Goal: Task Accomplishment & Management: Complete application form

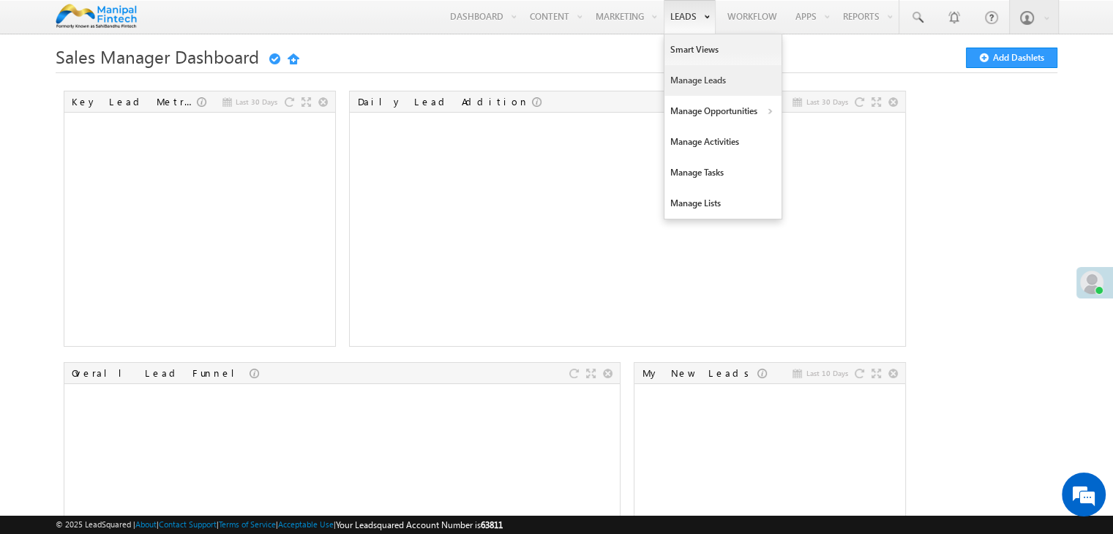
click at [684, 78] on link "Manage Leads" at bounding box center [722, 80] width 117 height 31
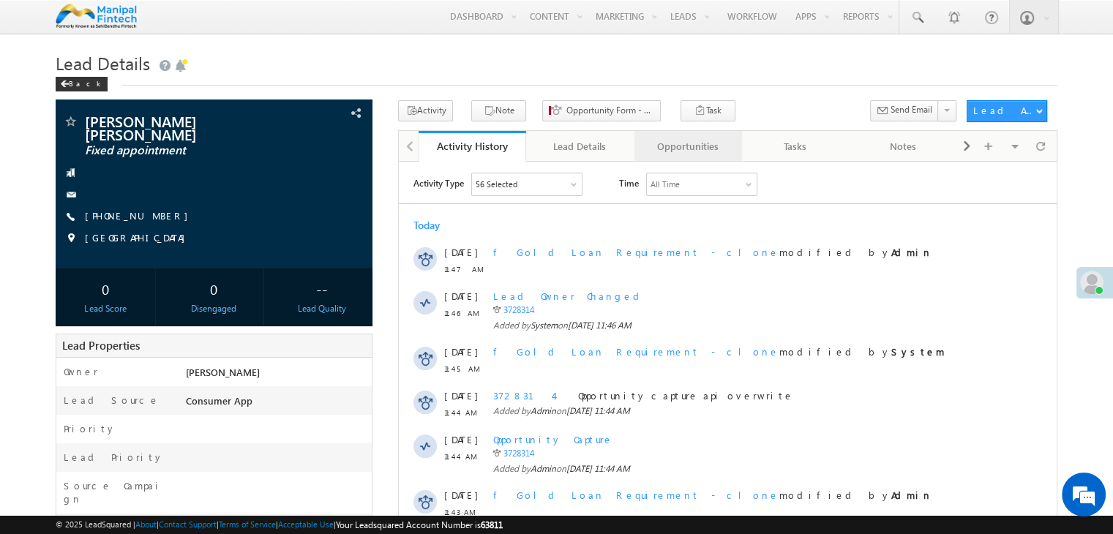
click at [685, 144] on div "Opportunities" at bounding box center [687, 147] width 83 height 18
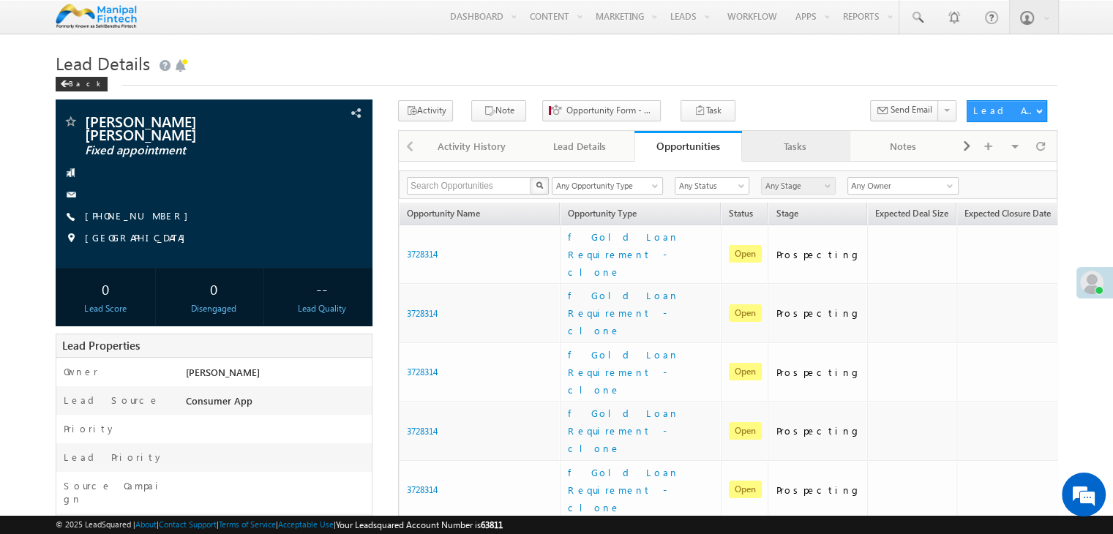
click at [784, 143] on div "Tasks" at bounding box center [794, 147] width 83 height 18
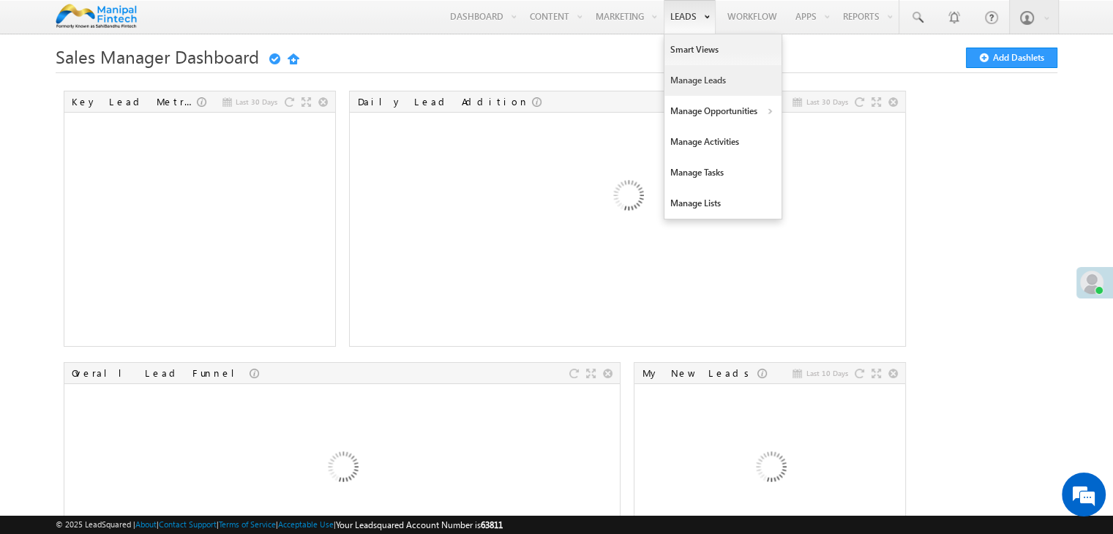
click at [689, 83] on link "Manage Leads" at bounding box center [722, 80] width 117 height 31
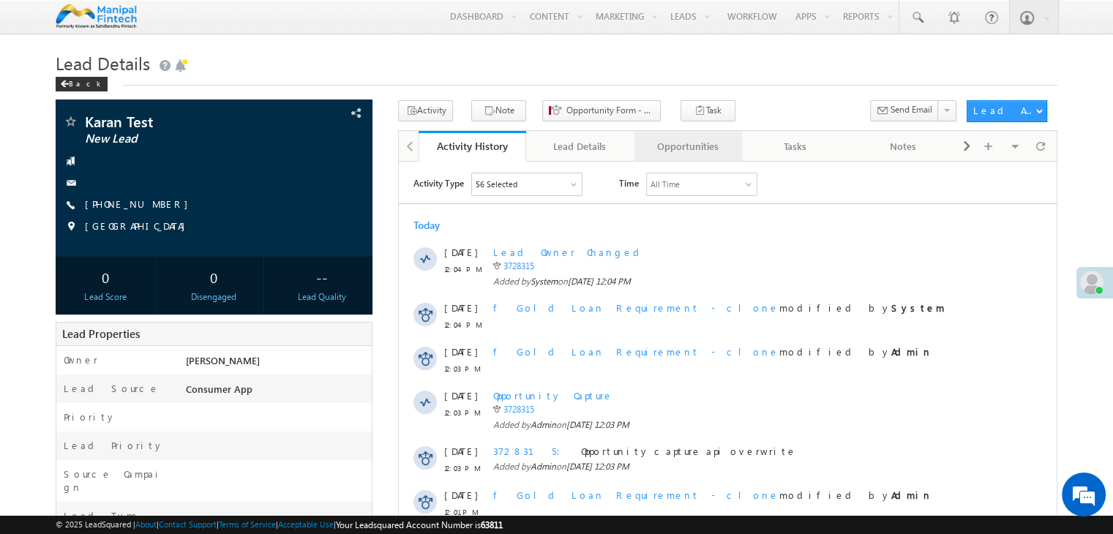
click at [691, 143] on div "Opportunities" at bounding box center [687, 147] width 83 height 18
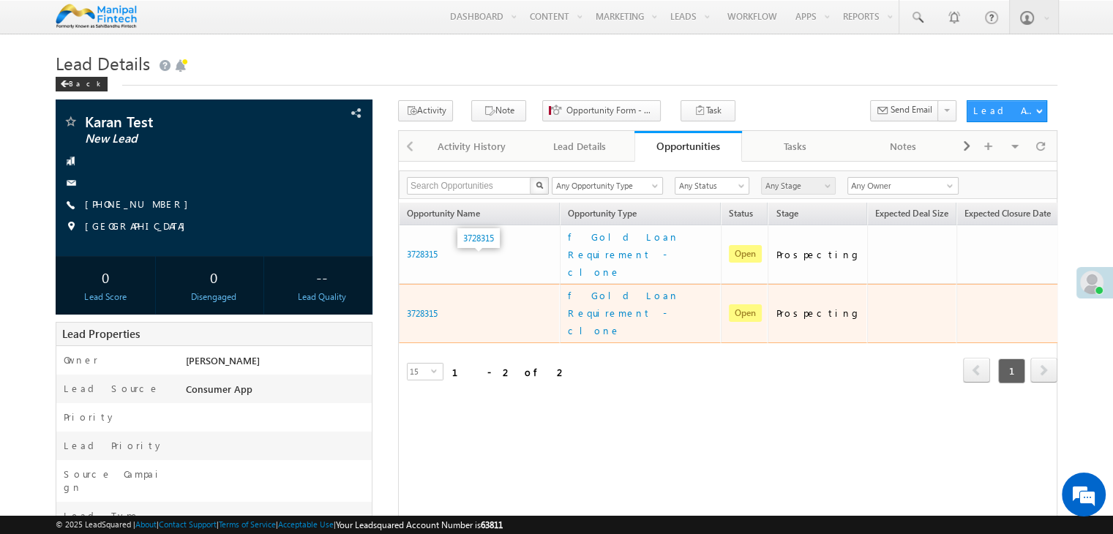
scroll to position [0, 97]
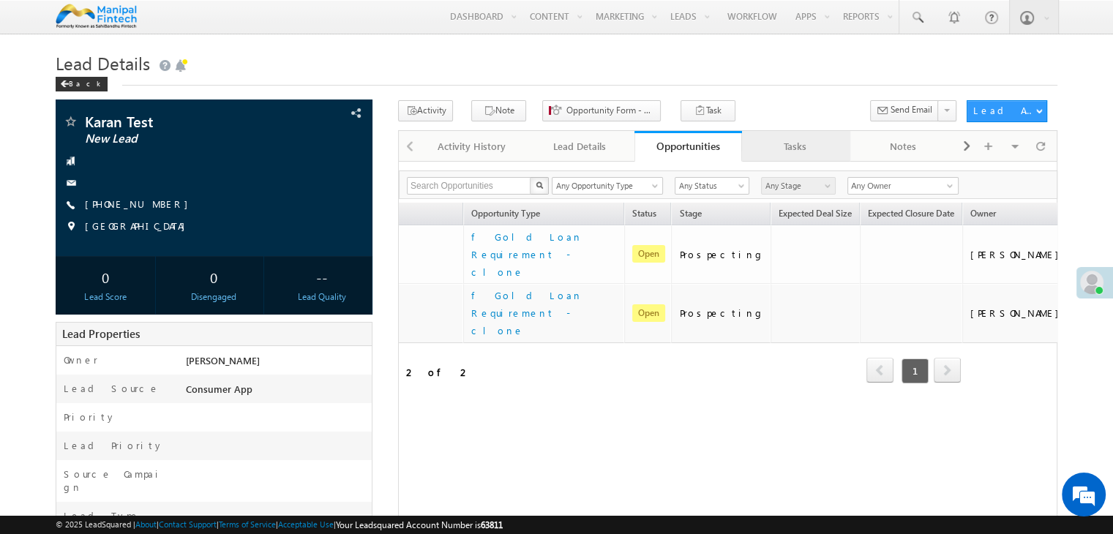
click at [803, 158] on link "Tasks" at bounding box center [796, 146] width 108 height 31
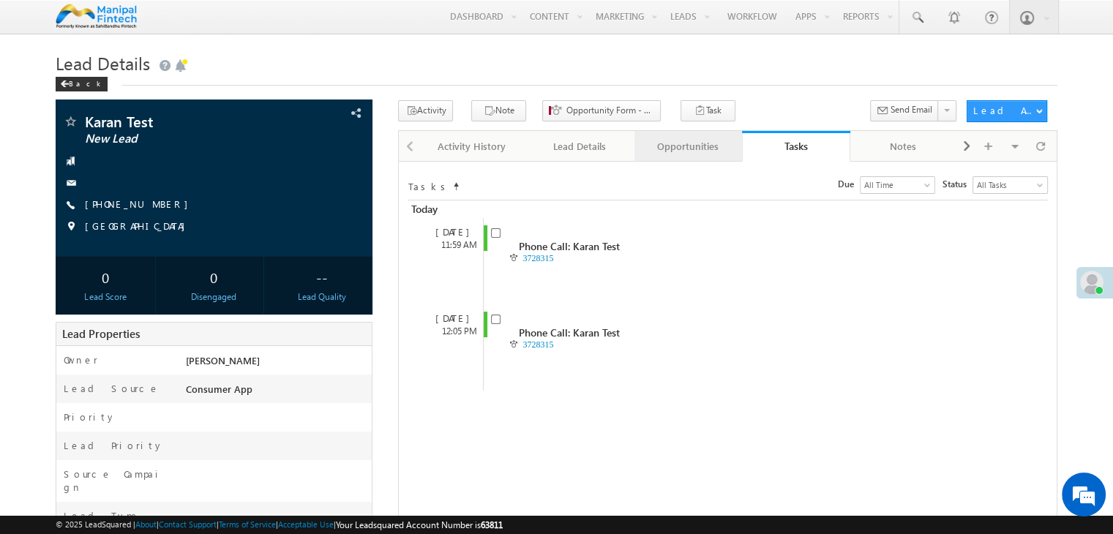
click at [664, 134] on link "Opportunities" at bounding box center [688, 146] width 108 height 31
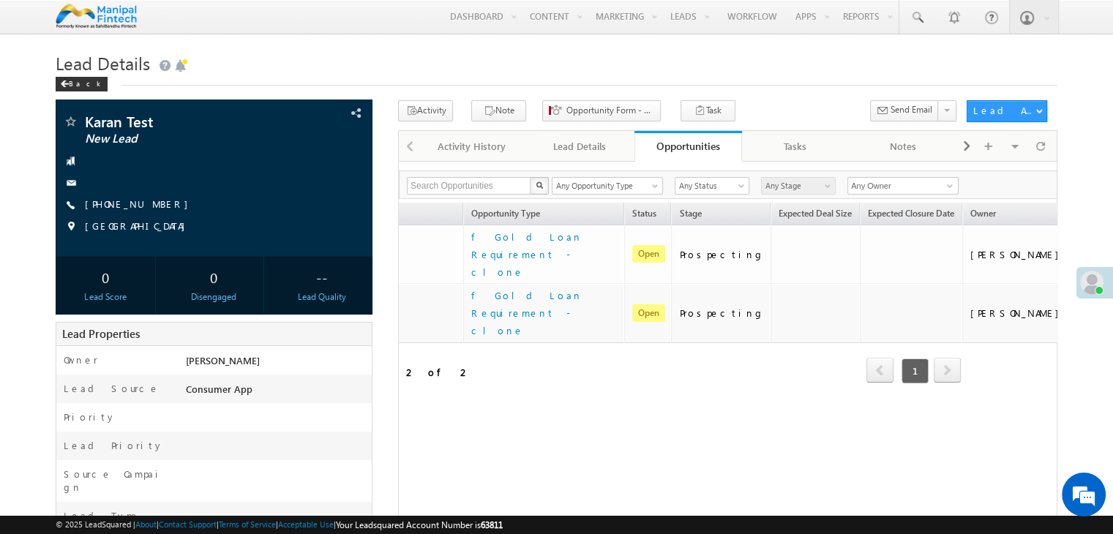
scroll to position [0, 0]
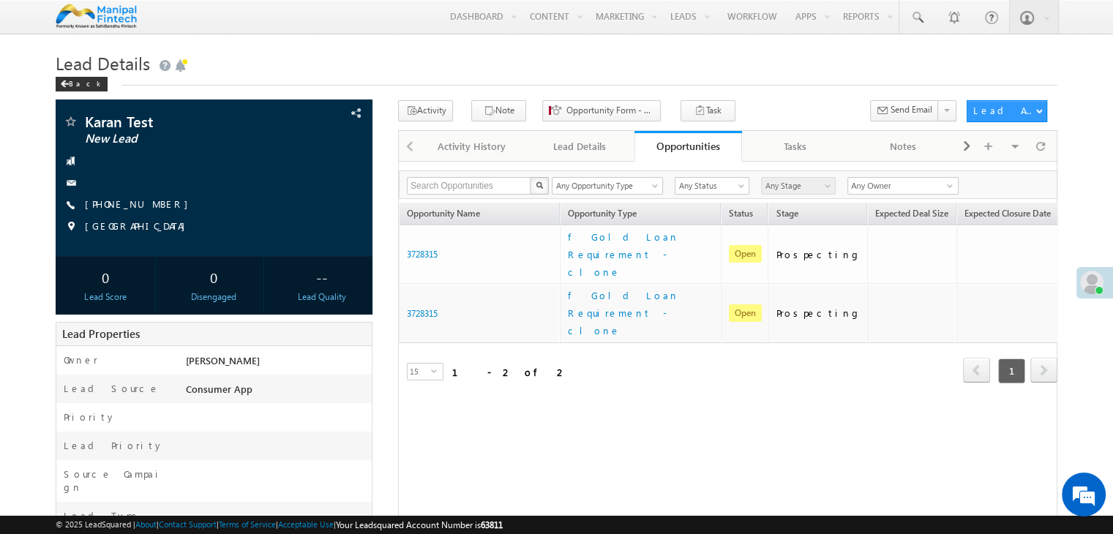
click at [545, 430] on div "Search Opportunities X 2 results found Any Opportunity Type f Gold Loan Require…" at bounding box center [727, 457] width 659 height 593
click at [800, 158] on link "Tasks" at bounding box center [796, 146] width 108 height 31
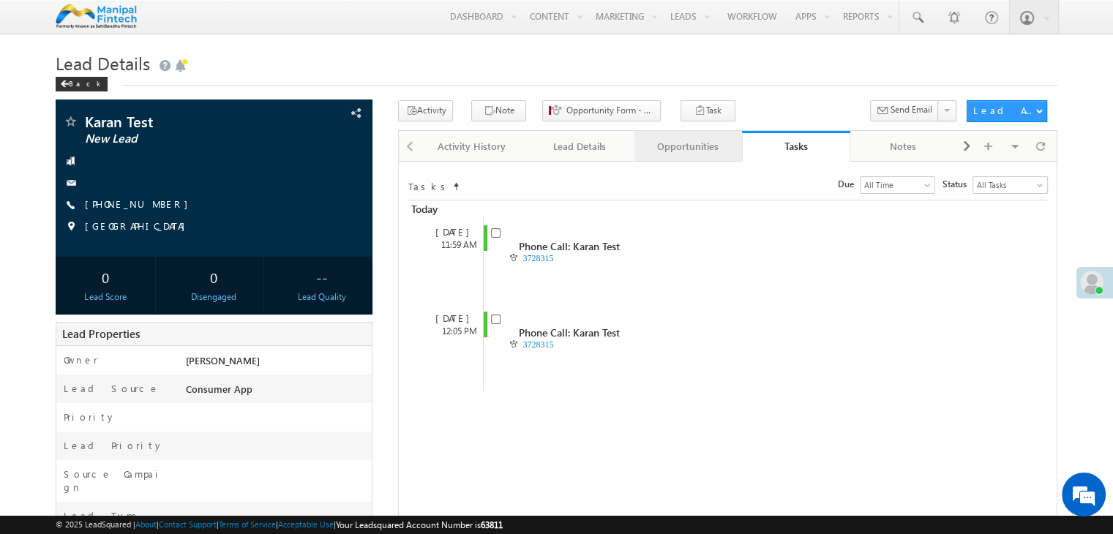
click at [683, 150] on div "Opportunities" at bounding box center [687, 147] width 83 height 18
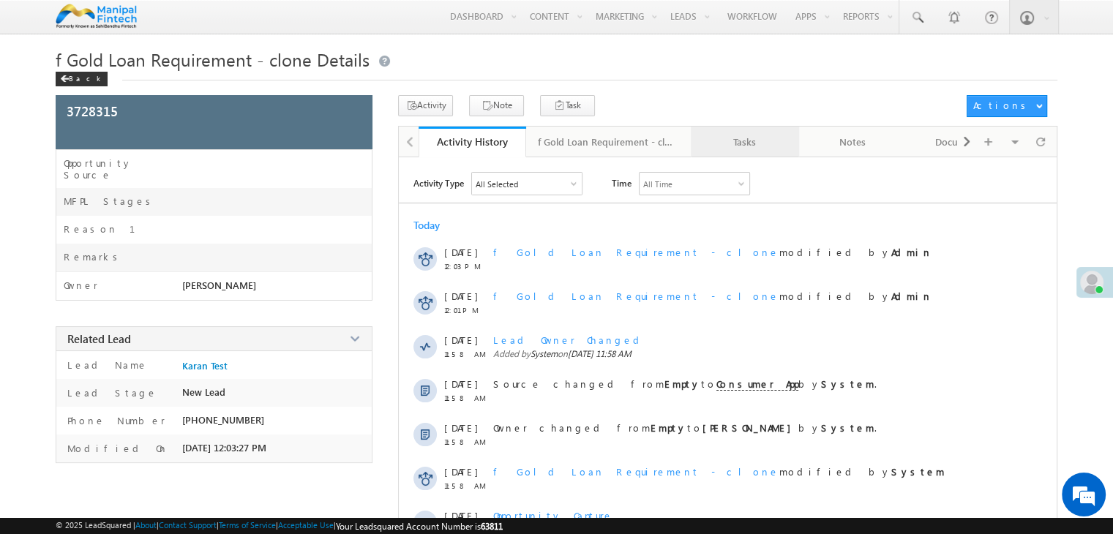
click at [713, 146] on div "Tasks" at bounding box center [743, 142] width 83 height 18
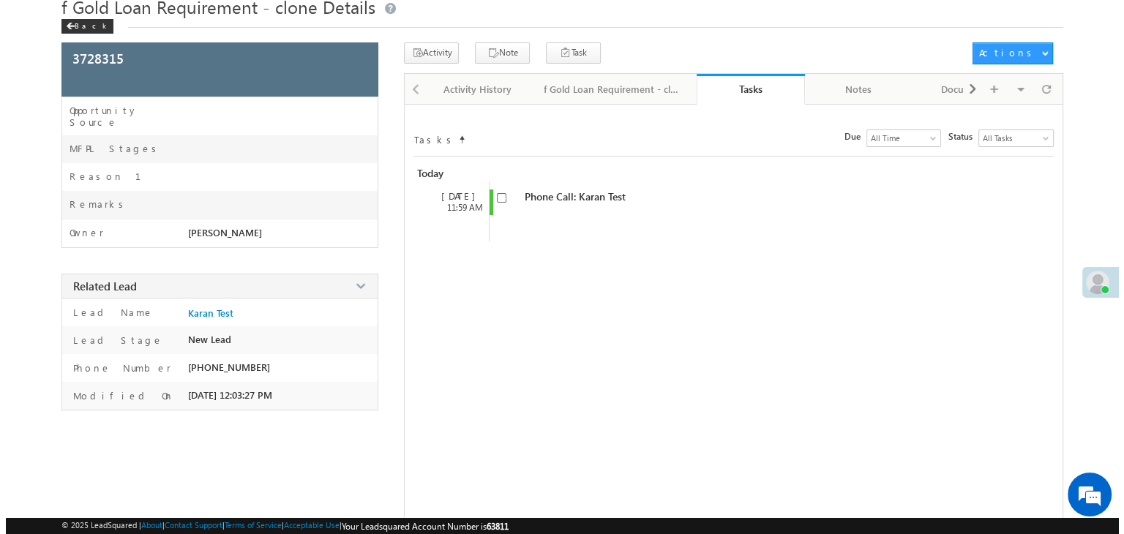
scroll to position [56, 0]
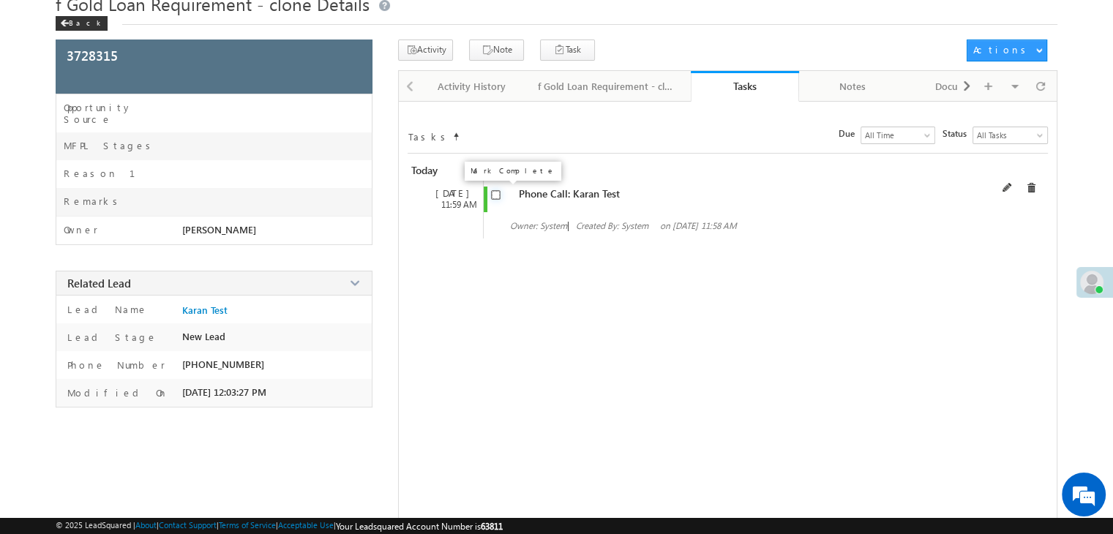
click at [494, 196] on input "checkbox" at bounding box center [496, 195] width 10 height 10
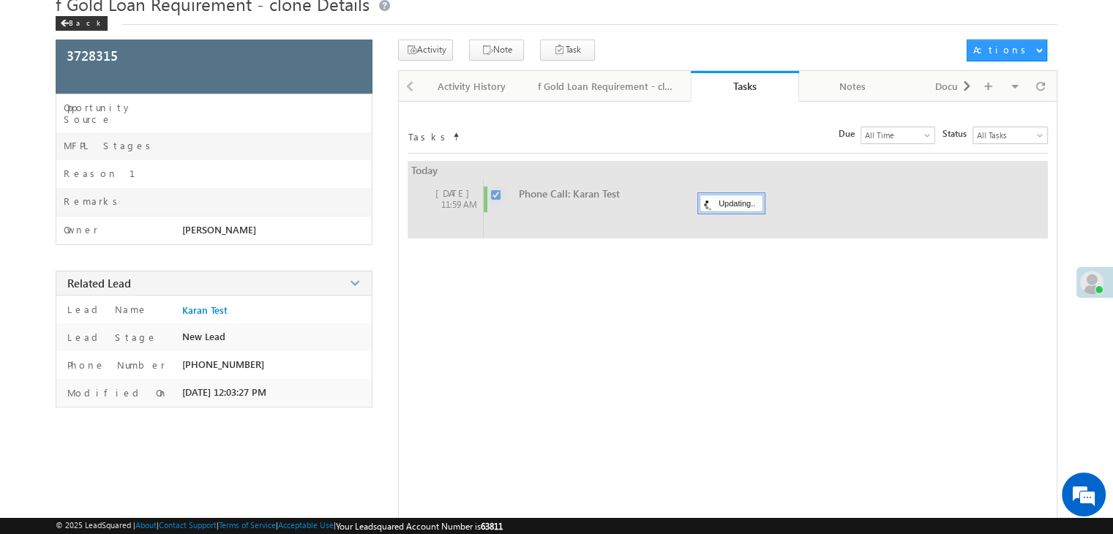
checkbox input "false"
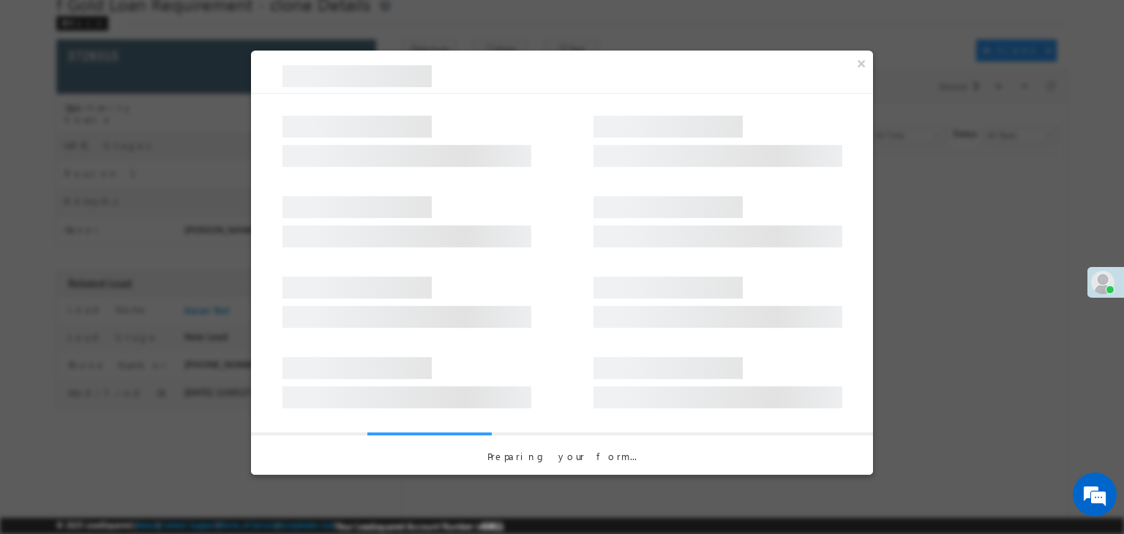
scroll to position [0, 0]
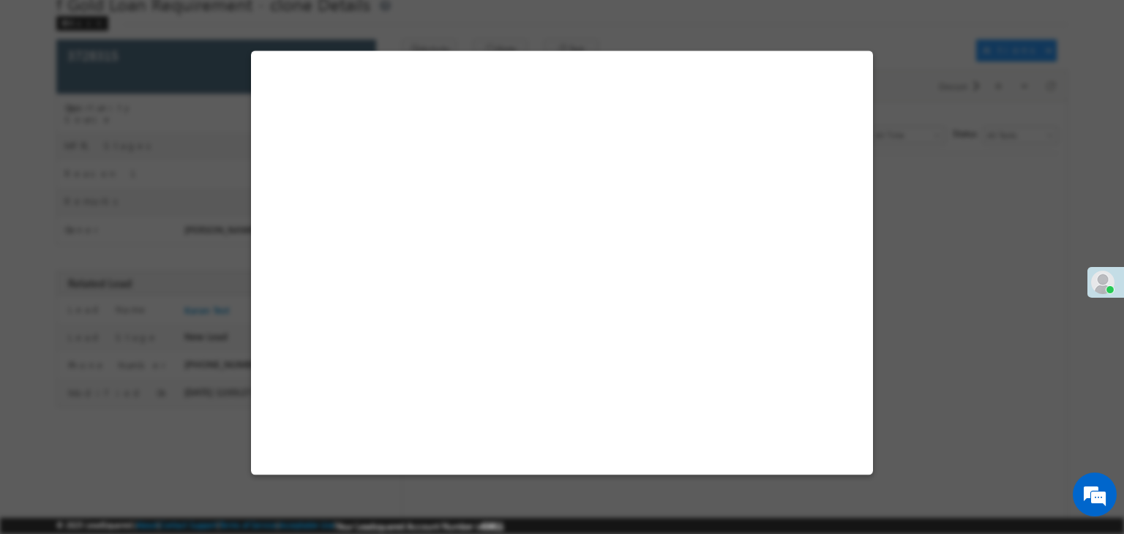
select select "Agriculture"
select select "Consumer App"
select select "Fresh Lead"
select select "Doorstep"
select select "Business Needs"
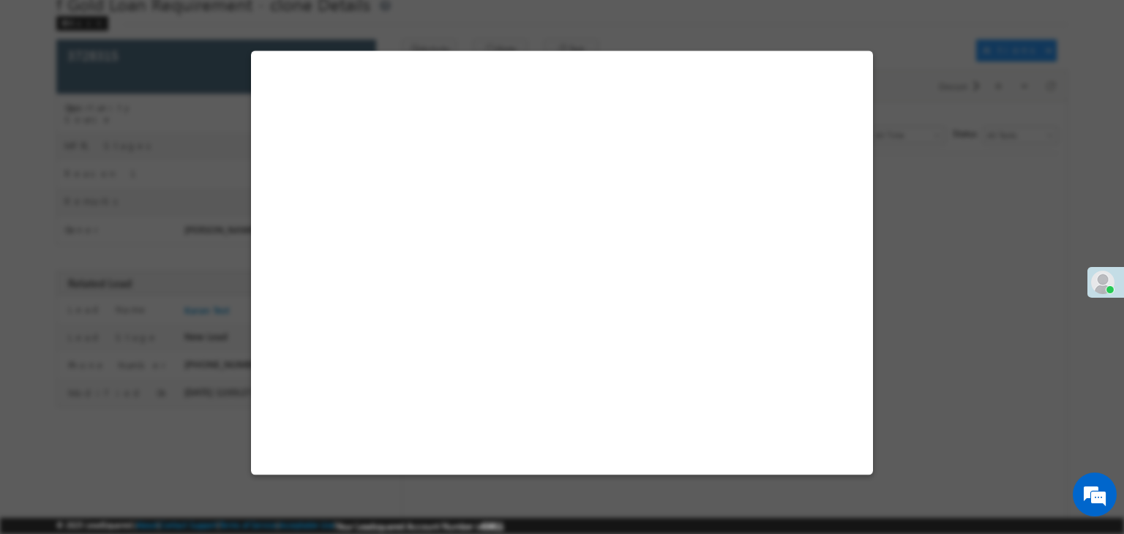
select select "Open"
select select "Fresh Lead"
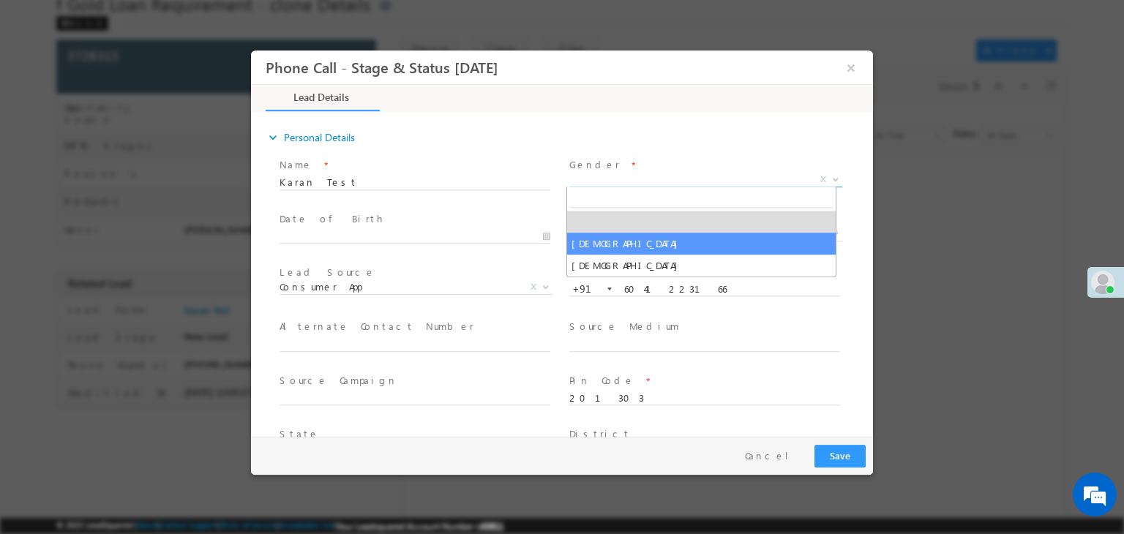
drag, startPoint x: 598, startPoint y: 176, endPoint x: 583, endPoint y: 242, distance: 67.4
select select "Male"
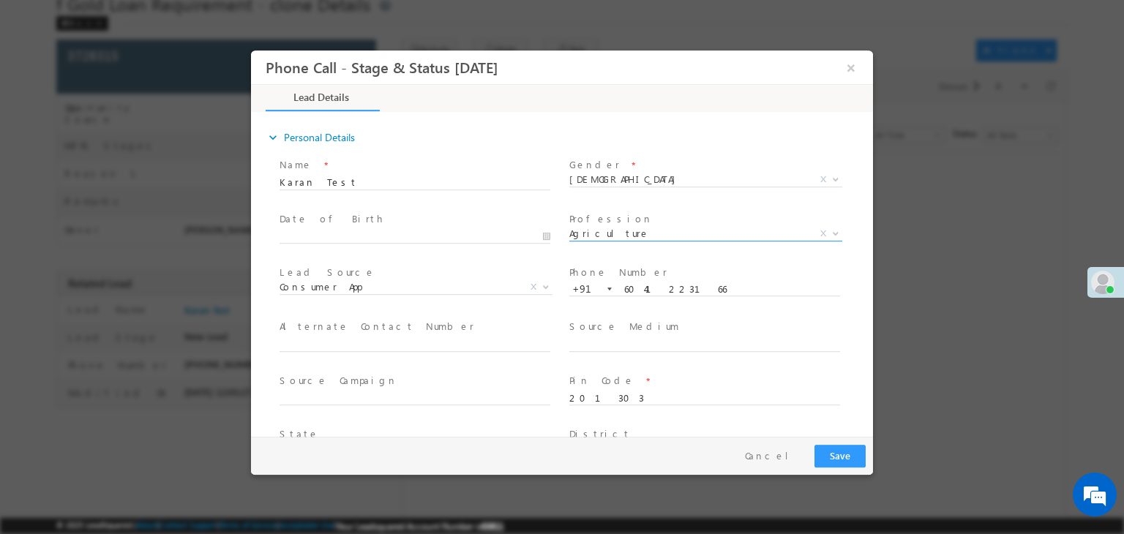
click at [583, 242] on span "Agriculture X" at bounding box center [705, 237] width 273 height 15
type input "[DATE] 12:13 PM"
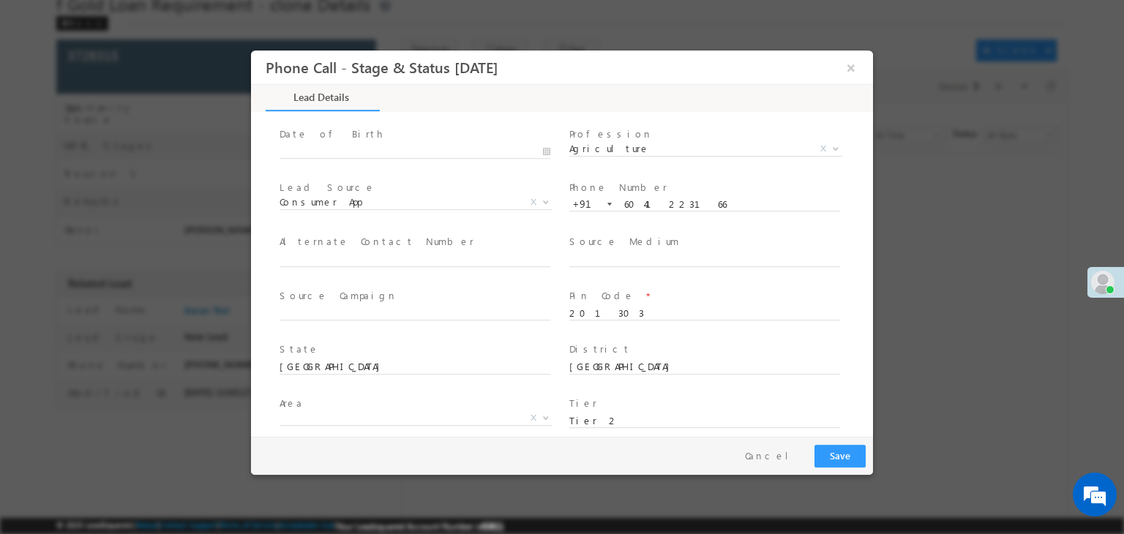
scroll to position [85, 0]
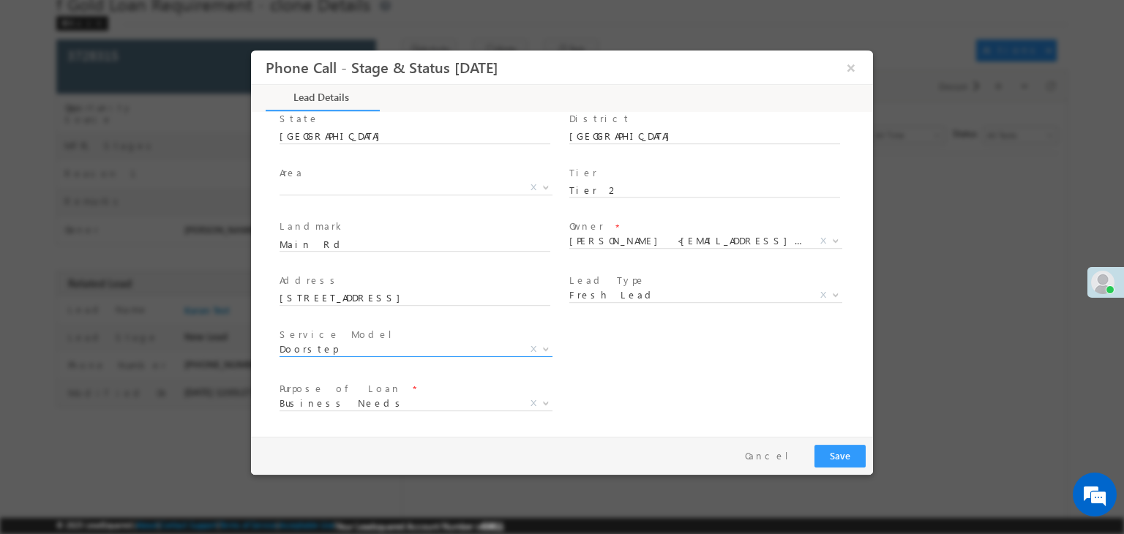
type input "0"
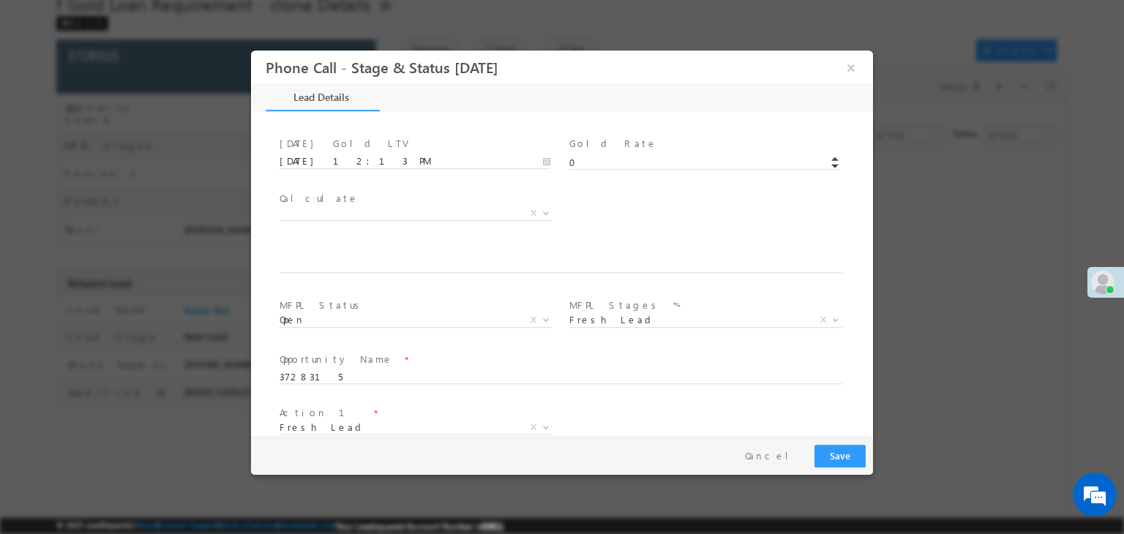
scroll to position [852, 0]
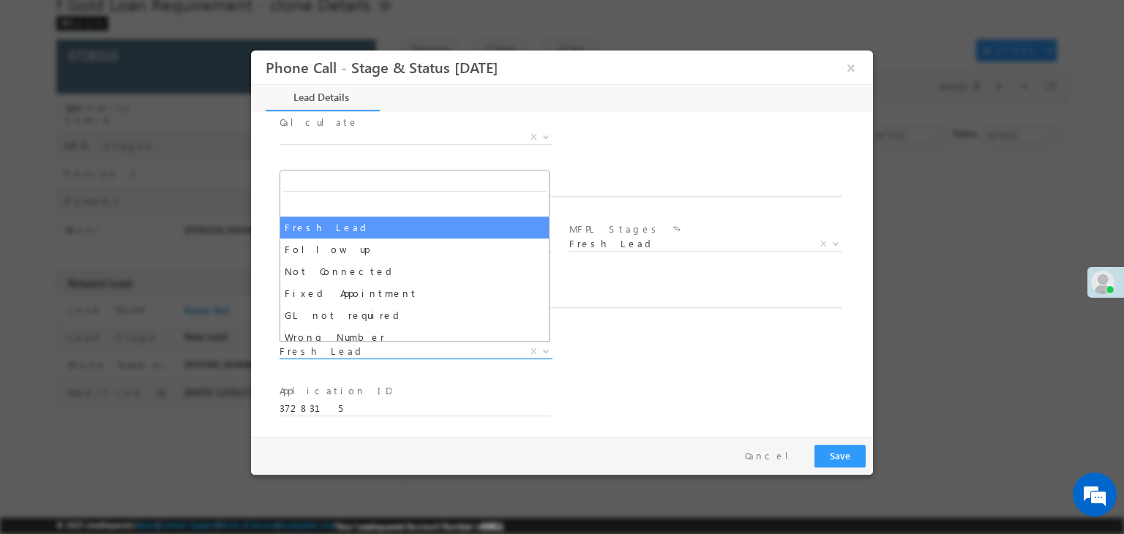
click at [316, 347] on span "Fresh Lead" at bounding box center [398, 351] width 238 height 13
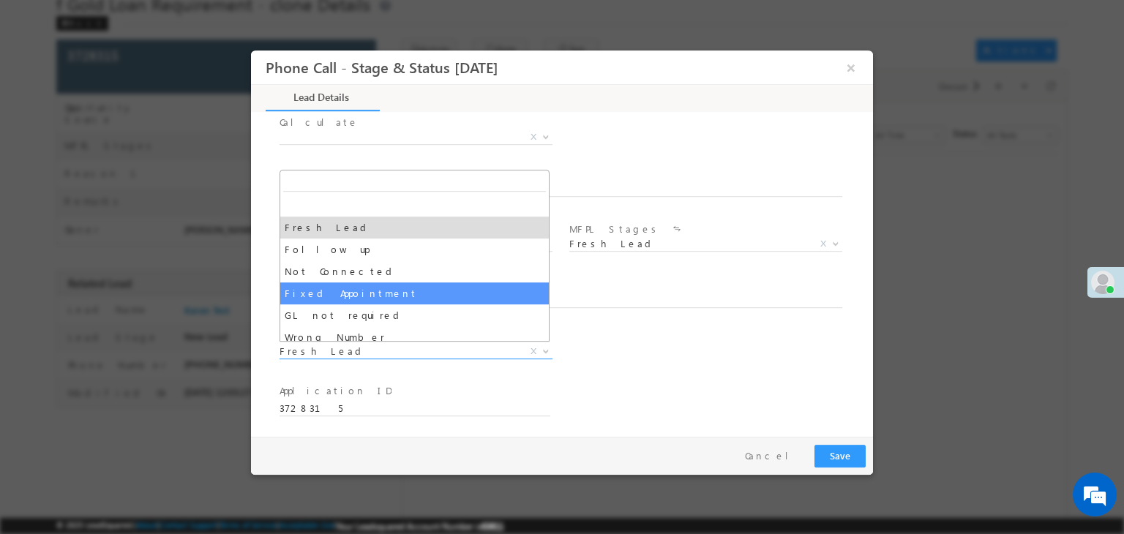
select select "Fixed Appointment"
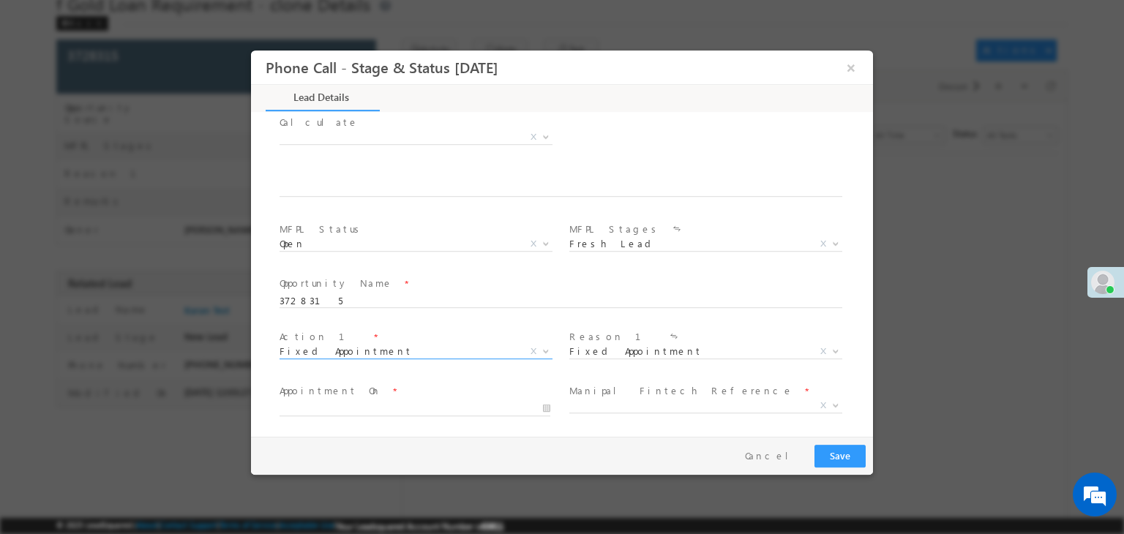
scroll to position [960, 0]
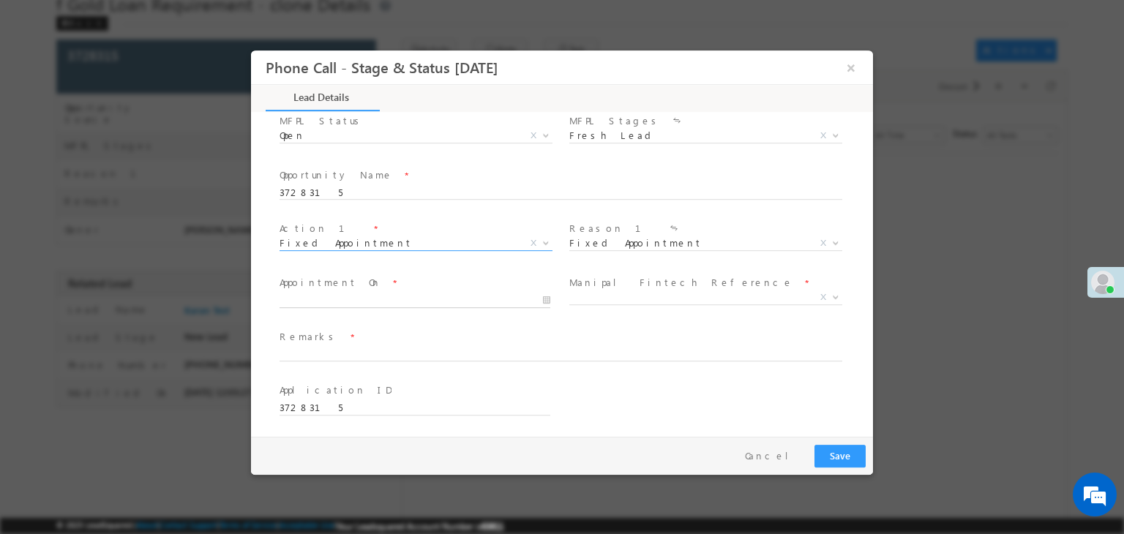
type input "08/19/25 12:14 PM"
type input "14"
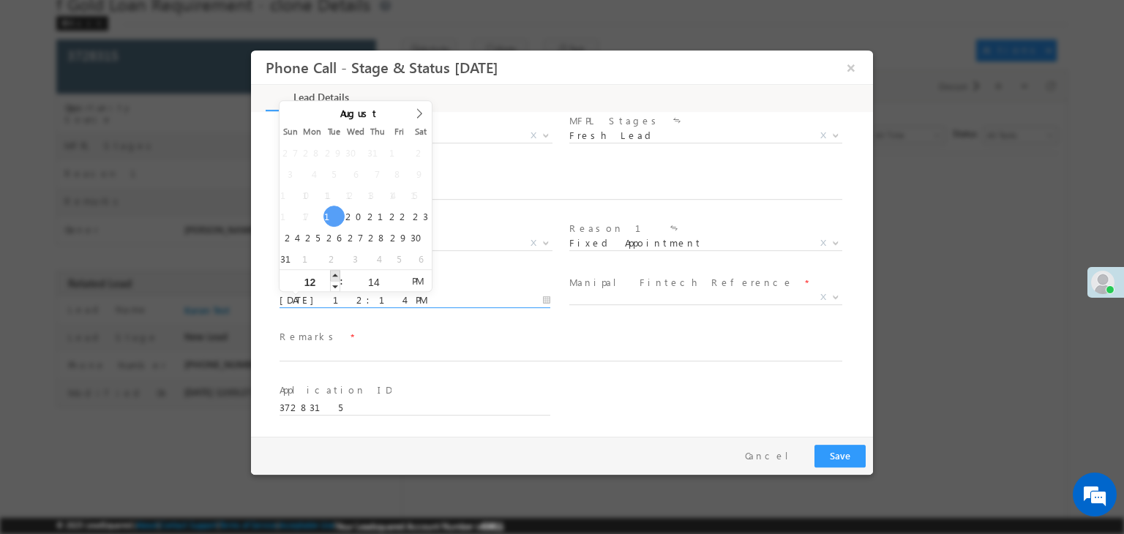
drag, startPoint x: 317, startPoint y: 296, endPoint x: 332, endPoint y: 274, distance: 27.0
click at [332, 274] on body "Phone Call - Stage & Status 08-04-2024 × Name" at bounding box center [562, 244] width 622 height 388
type input "08/19/25 1:14 PM"
type input "01"
click at [332, 274] on span at bounding box center [335, 275] width 10 height 11
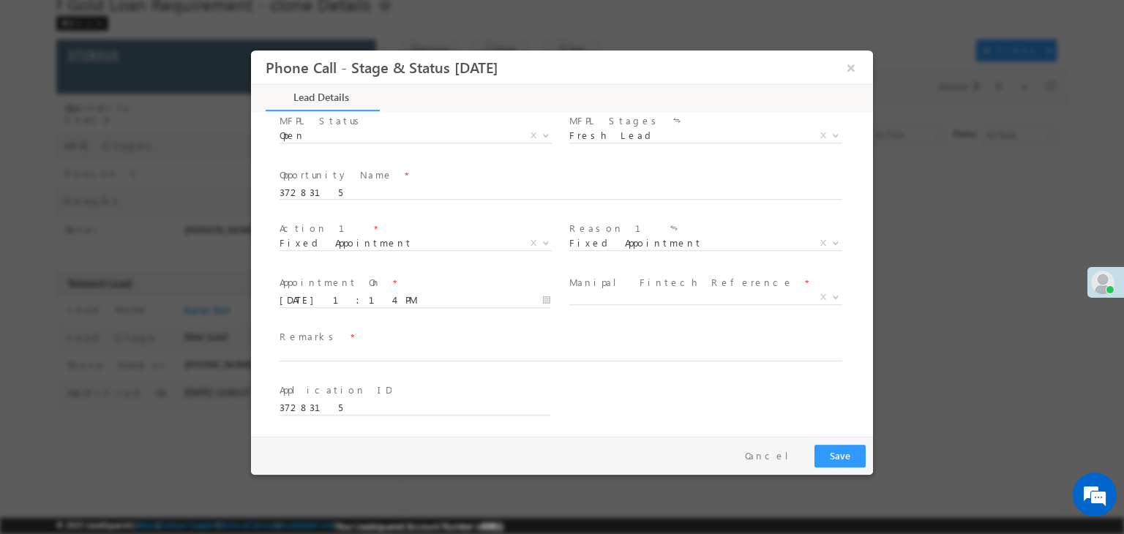
click at [383, 326] on div "Remarks *" at bounding box center [568, 353] width 582 height 54
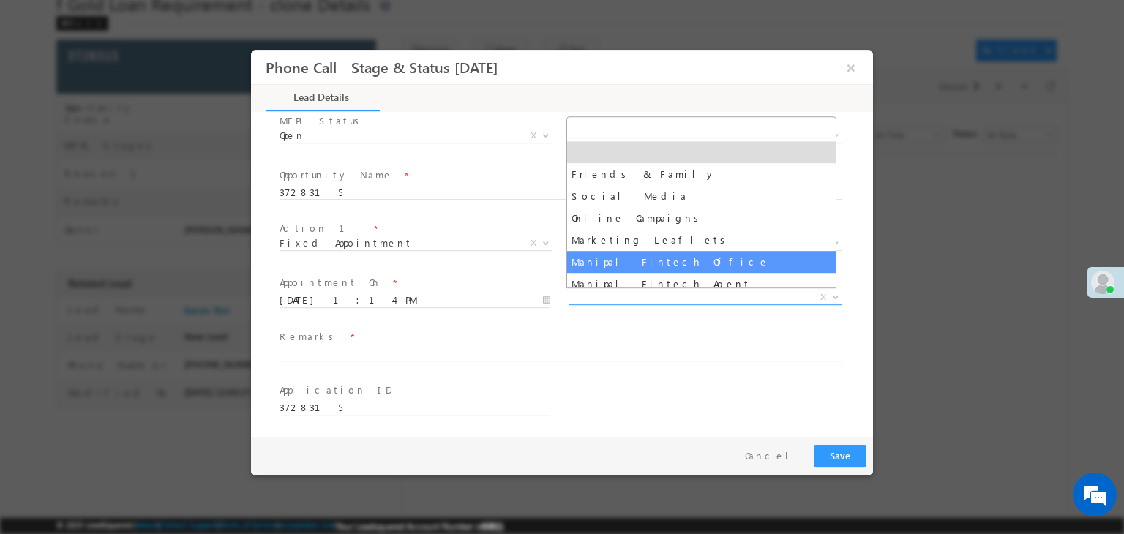
drag, startPoint x: 614, startPoint y: 296, endPoint x: 591, endPoint y: 236, distance: 64.4
select select "Marketing Leaflets"
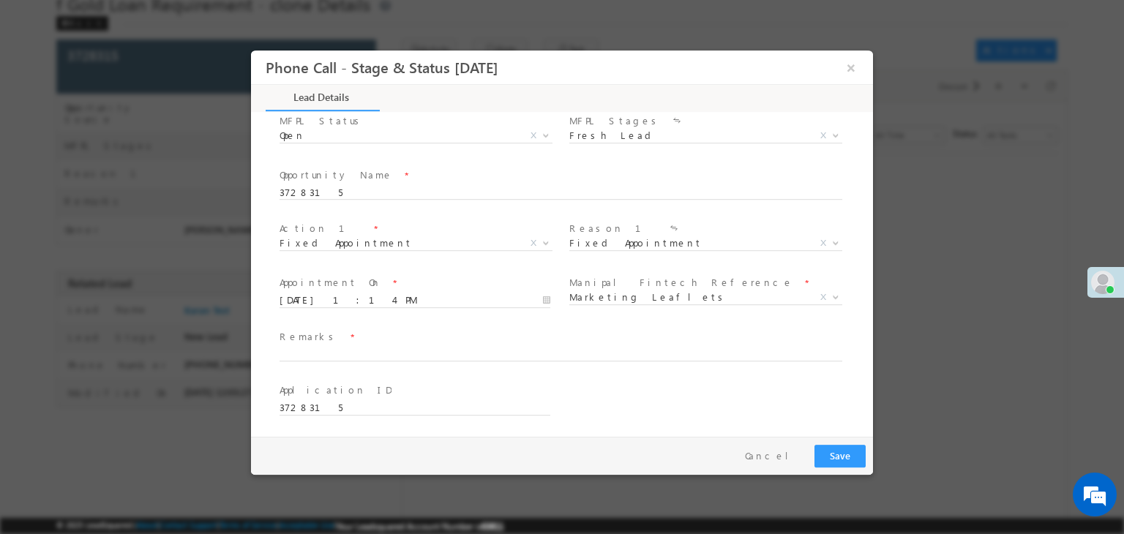
click at [591, 236] on span "Reason 1 *" at bounding box center [704, 229] width 270 height 16
click at [300, 352] on input "text" at bounding box center [560, 354] width 563 height 15
type input "ok"
click at [835, 459] on button "Save" at bounding box center [839, 456] width 51 height 23
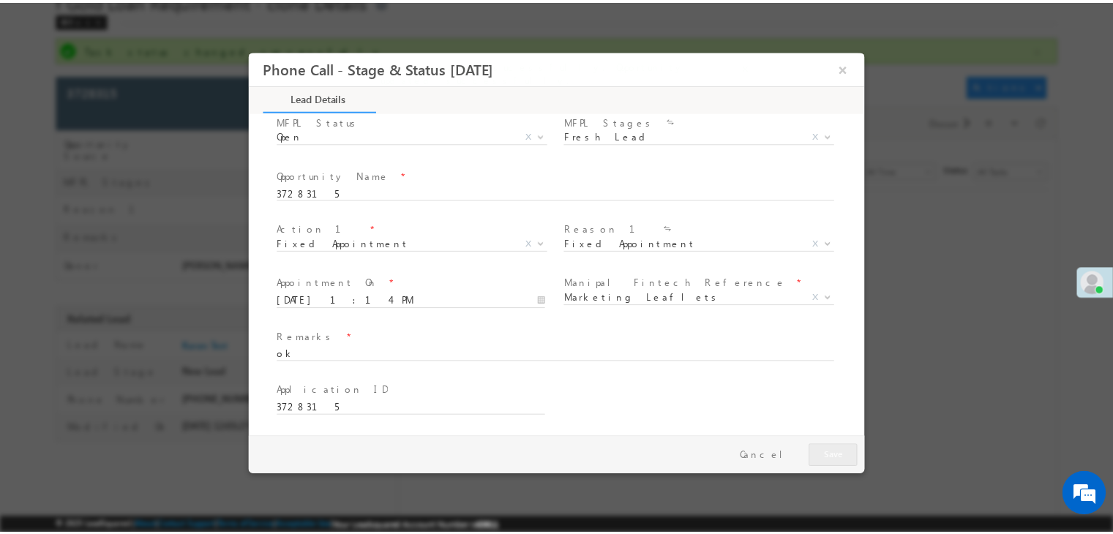
scroll to position [56, 0]
